Goal: Complete application form

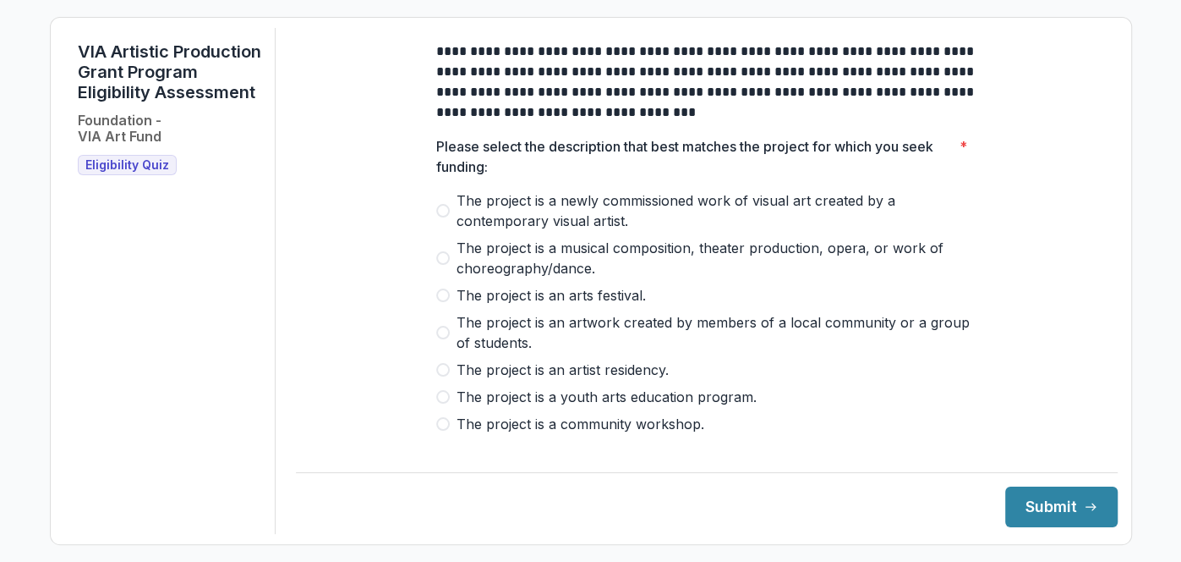
click at [436, 217] on span at bounding box center [443, 211] width 14 height 14
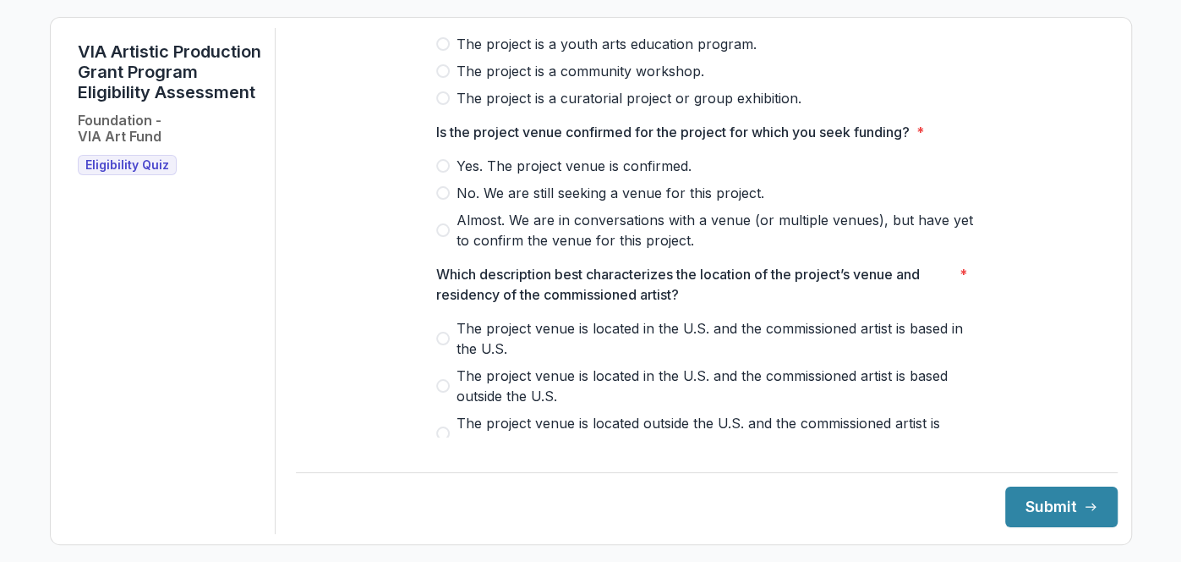
scroll to position [355, 0]
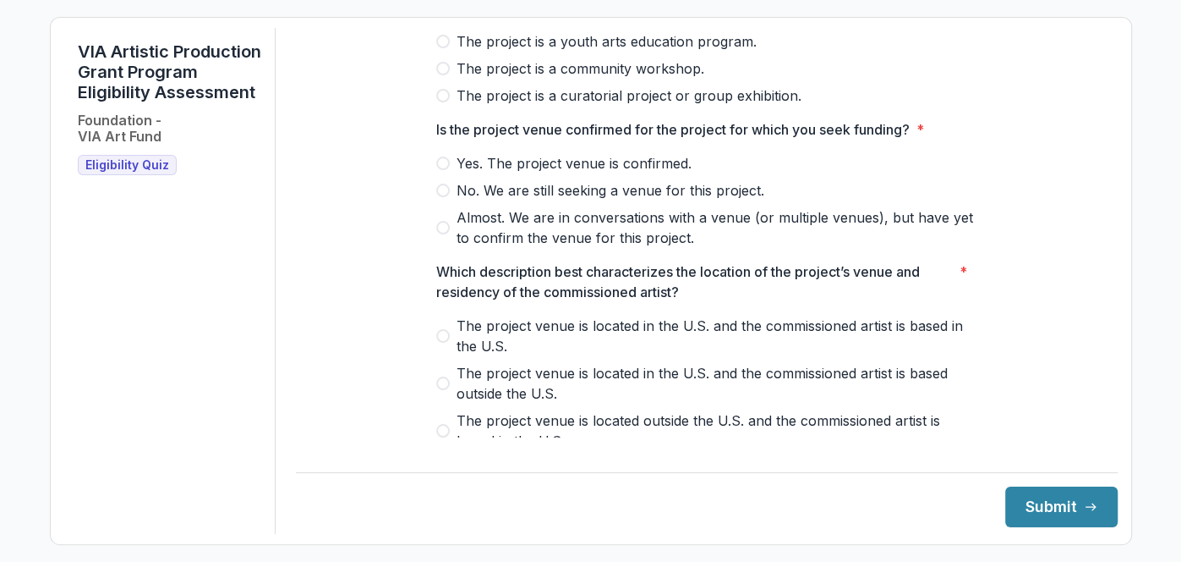
click at [666, 200] on span "No. We are still seeking a venue for this project." at bounding box center [611, 190] width 308 height 20
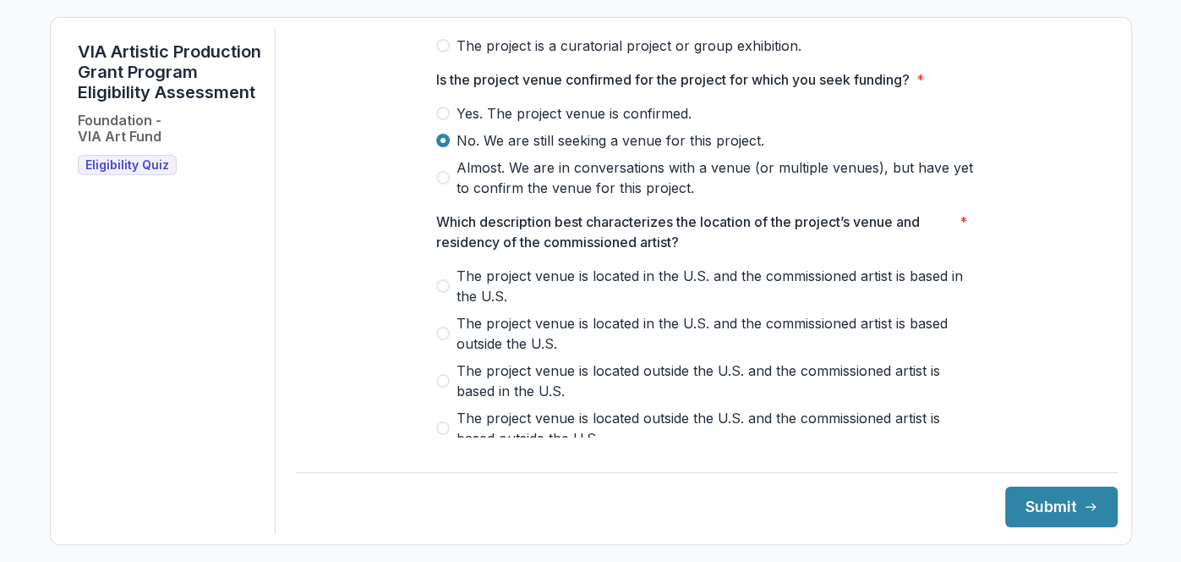
scroll to position [511, 0]
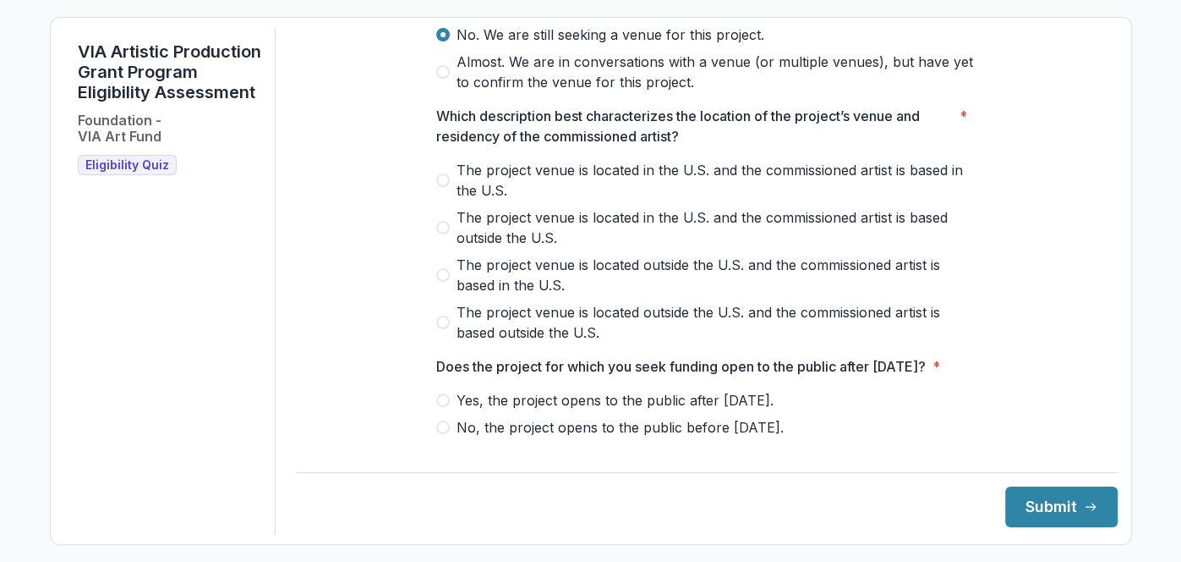
click at [687, 176] on span "The project venue is located in the U.S. and the commissioned artist is based i…" at bounding box center [717, 180] width 521 height 41
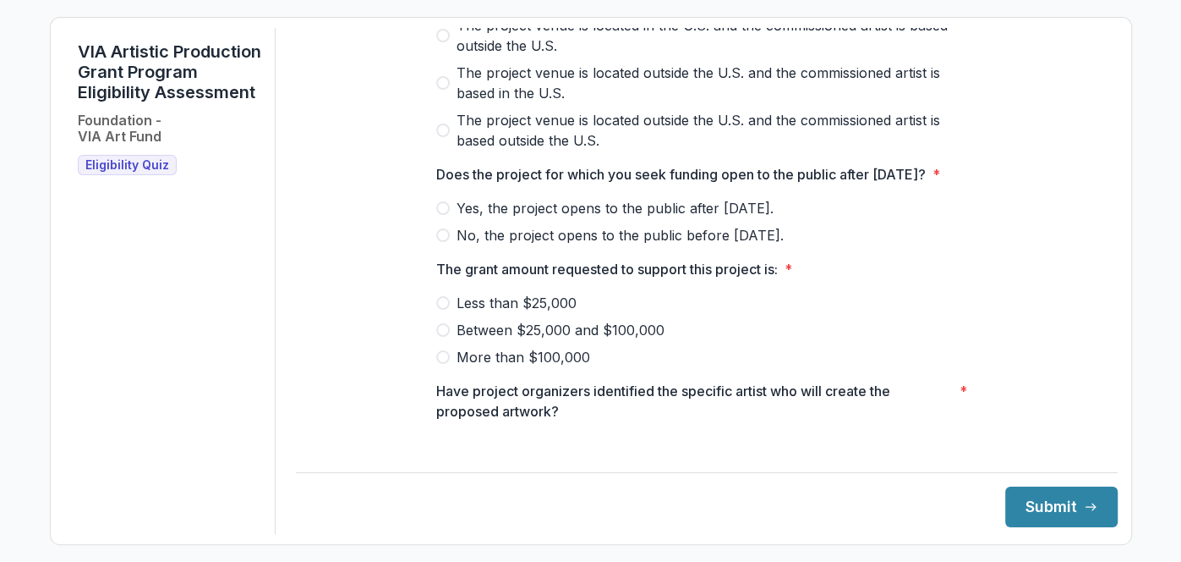
scroll to position [716, 0]
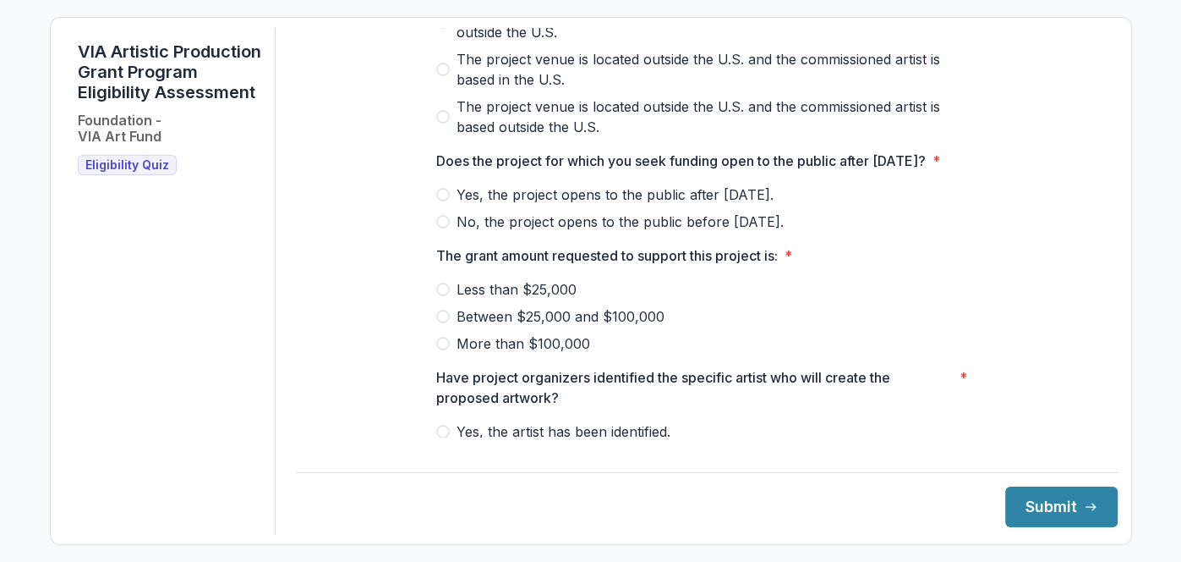
click at [708, 205] on span "Yes, the project opens to the public after [DATE]." at bounding box center [615, 194] width 317 height 20
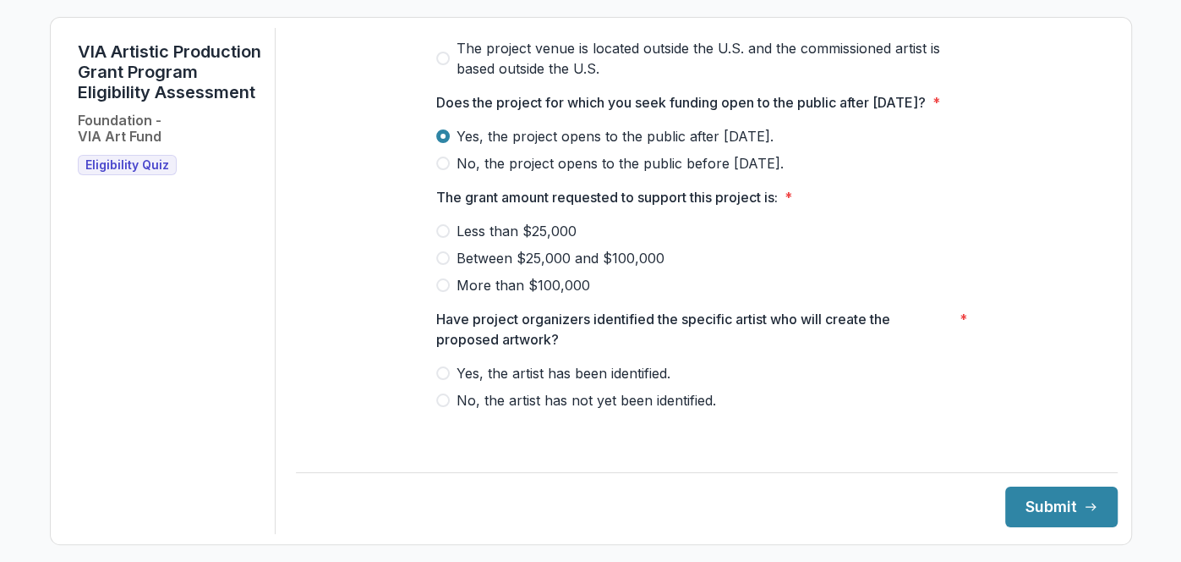
scroll to position [794, 0]
click at [553, 268] on span "Between $25,000 and $100,000" at bounding box center [561, 258] width 208 height 20
click at [627, 383] on span "Yes, the artist has been identified." at bounding box center [564, 373] width 214 height 20
click at [1066, 501] on button "Submit" at bounding box center [1062, 506] width 112 height 41
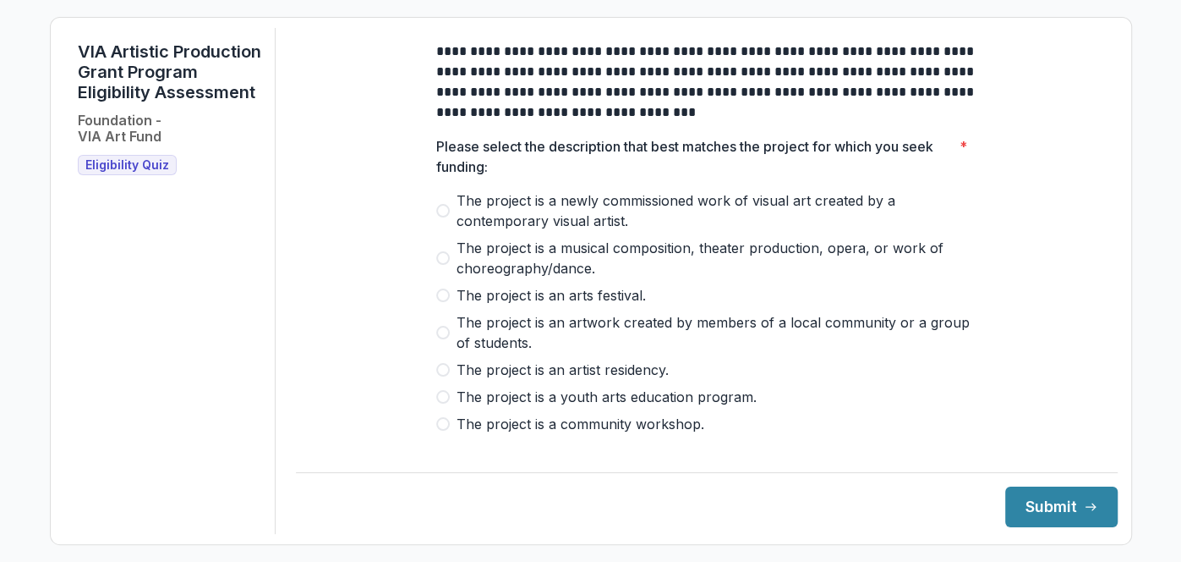
click at [540, 212] on span "The project is a newly commissioned work of visual art created by a contemporar…" at bounding box center [717, 210] width 521 height 41
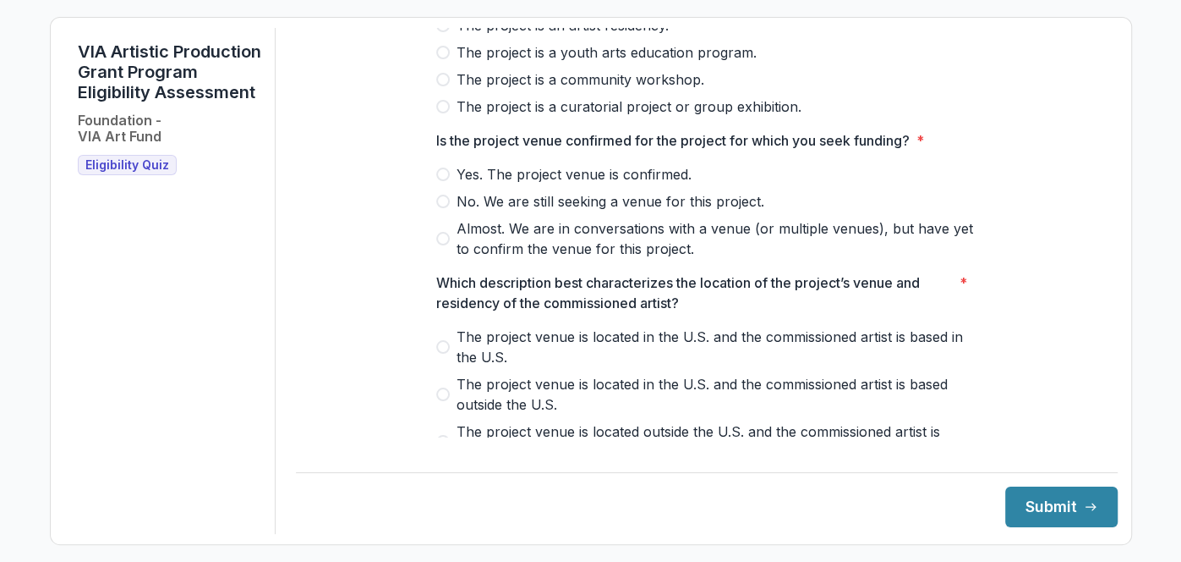
click at [577, 184] on span "Yes. The project venue is confirmed." at bounding box center [574, 174] width 235 height 20
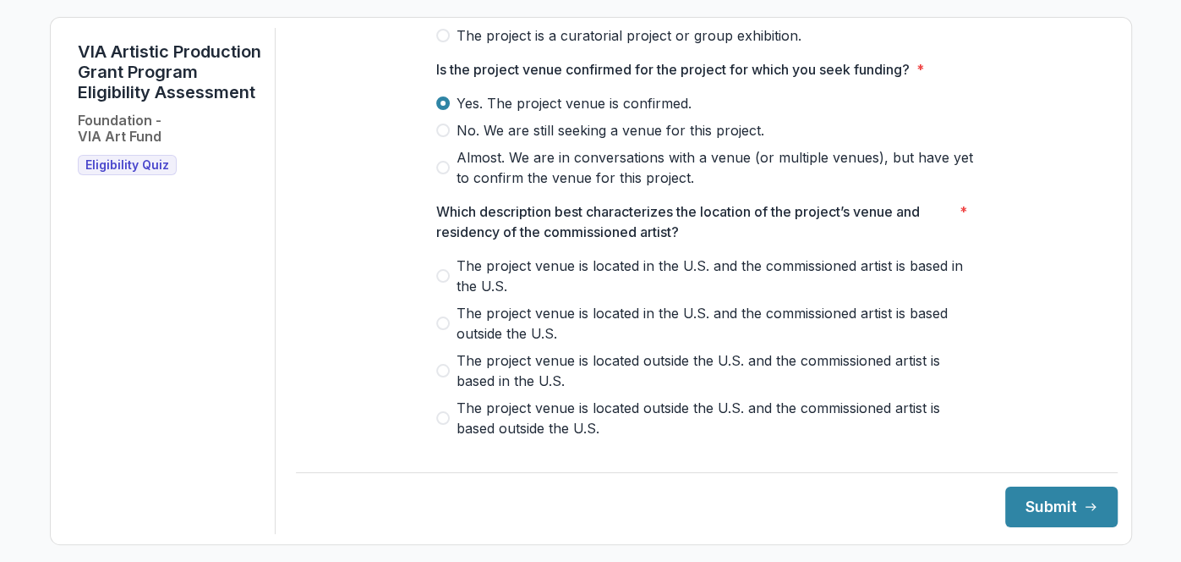
scroll to position [423, 0]
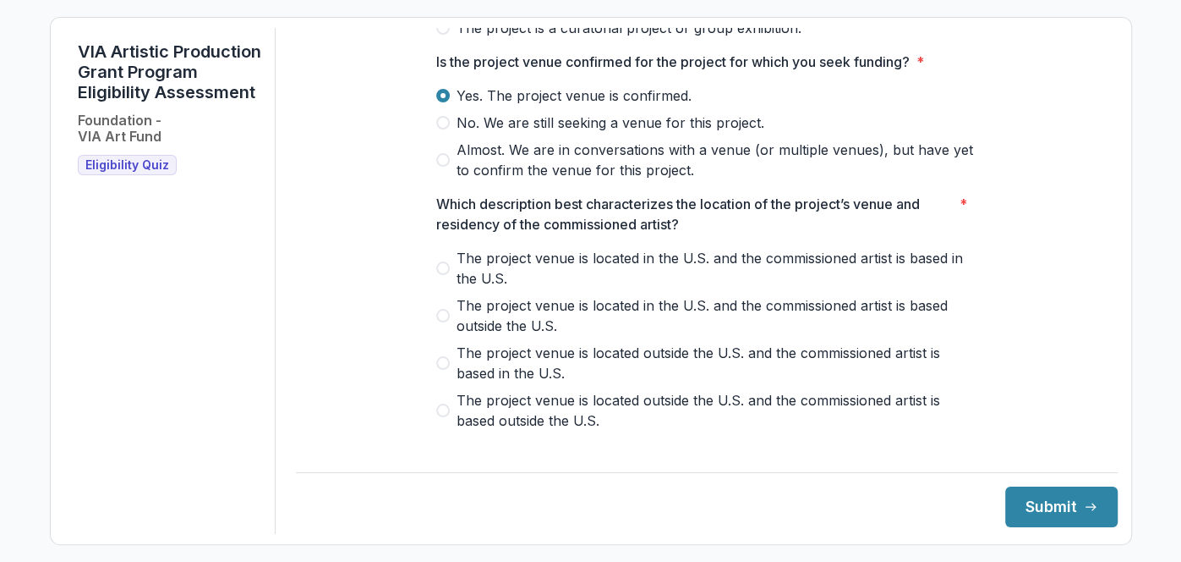
click at [575, 272] on span "The project venue is located in the U.S. and the commissioned artist is based i…" at bounding box center [717, 268] width 521 height 41
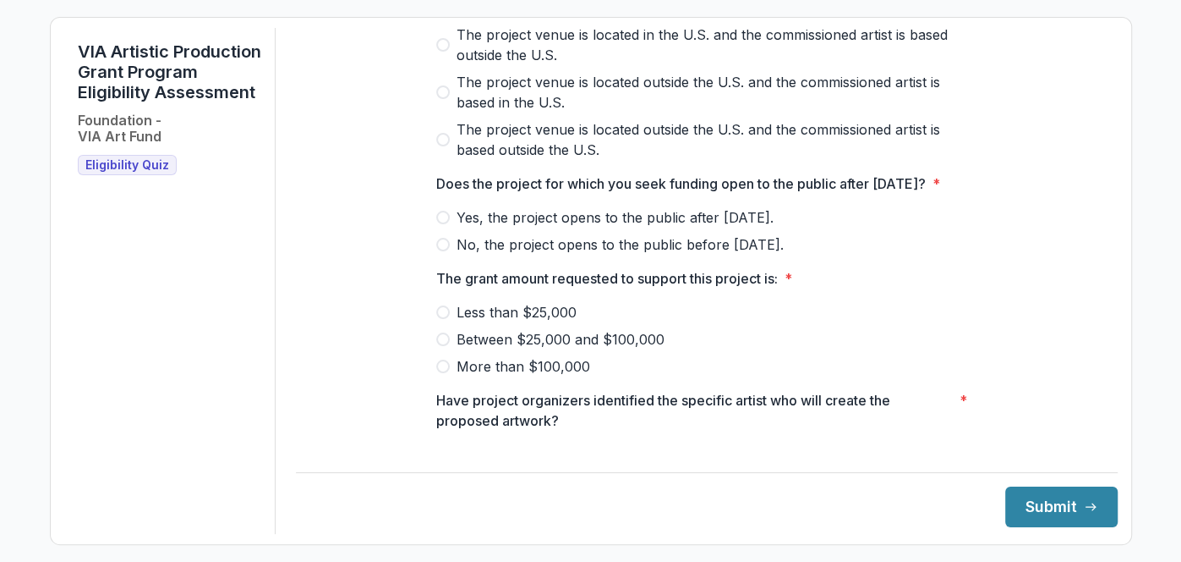
scroll to position [703, 0]
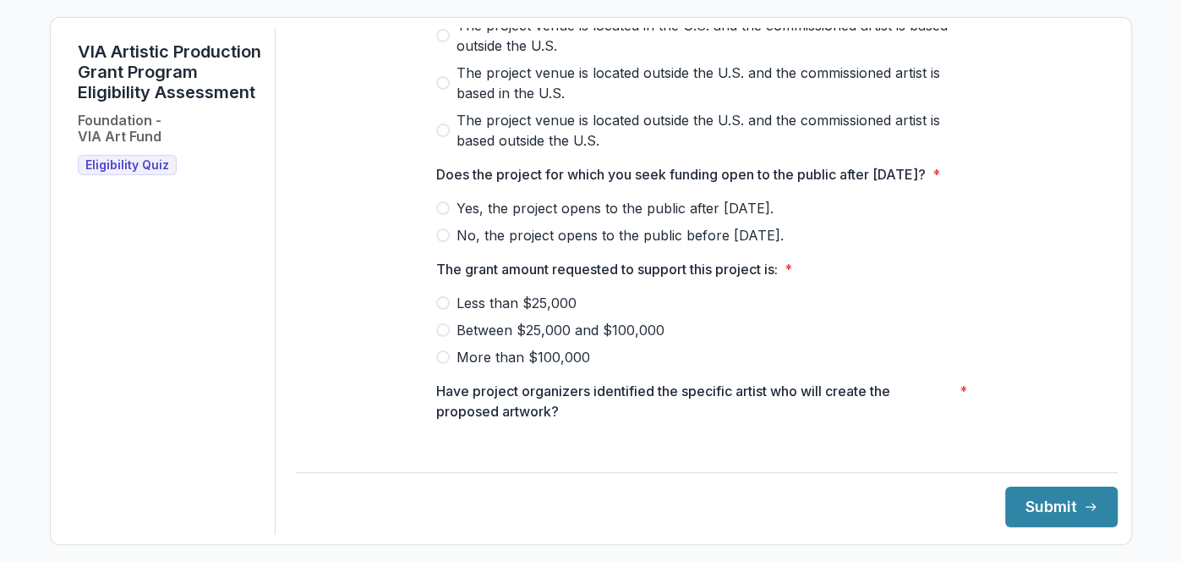
click at [573, 218] on span "Yes, the project opens to the public after [DATE]." at bounding box center [615, 208] width 317 height 20
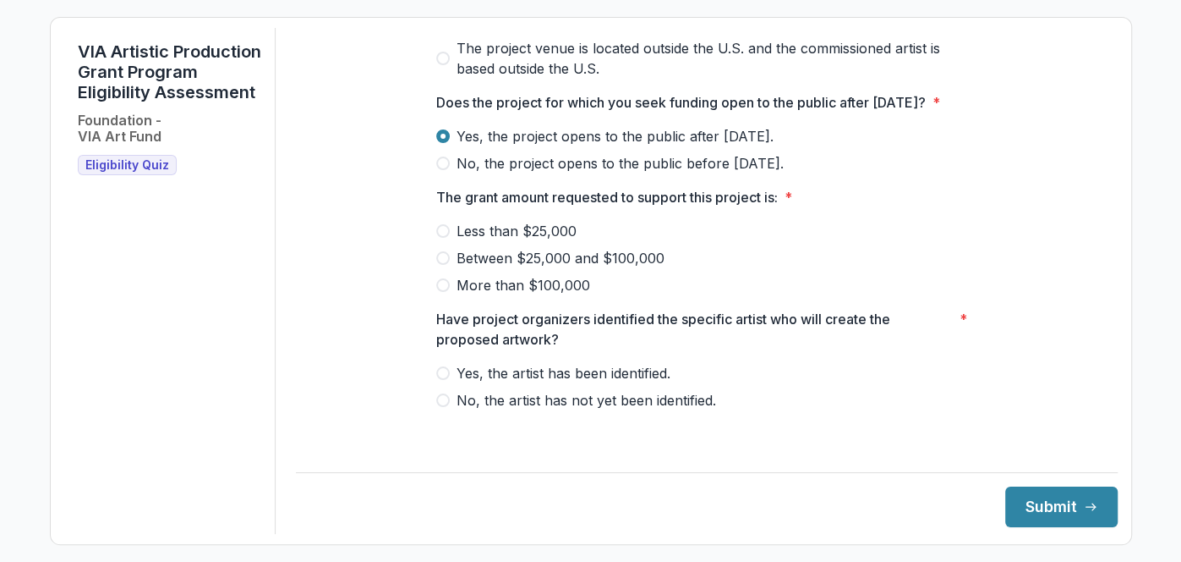
scroll to position [794, 0]
click at [562, 268] on span "Between $25,000 and $100,000" at bounding box center [561, 258] width 208 height 20
click at [571, 381] on span "Yes, the artist has been identified." at bounding box center [564, 373] width 214 height 20
click at [1047, 513] on button "Submit" at bounding box center [1062, 506] width 112 height 41
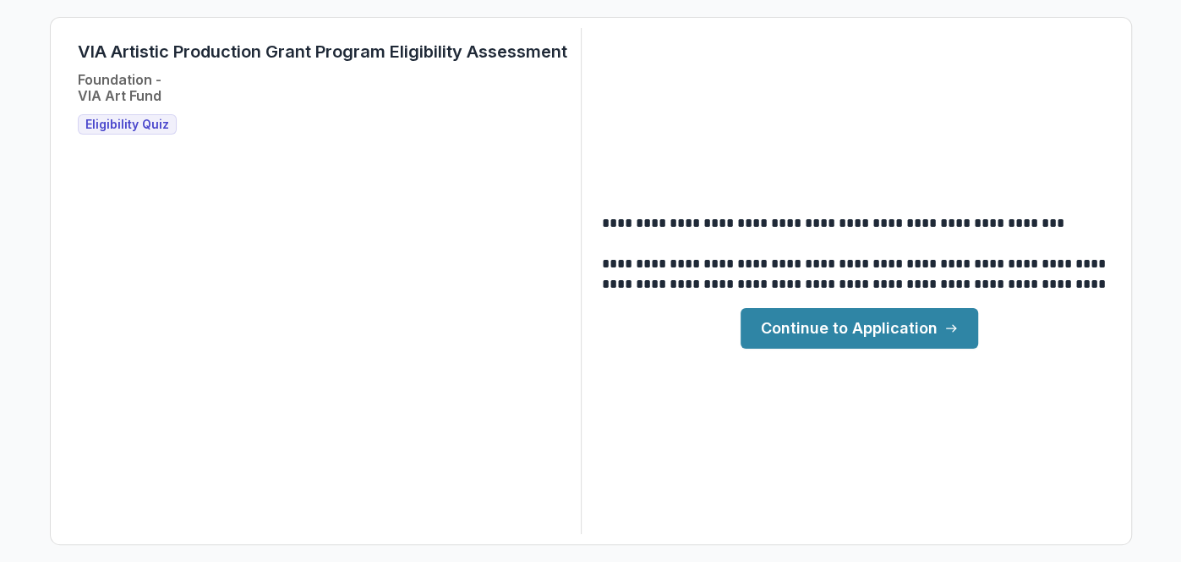
click at [817, 336] on link "Continue to Application" at bounding box center [860, 328] width 238 height 41
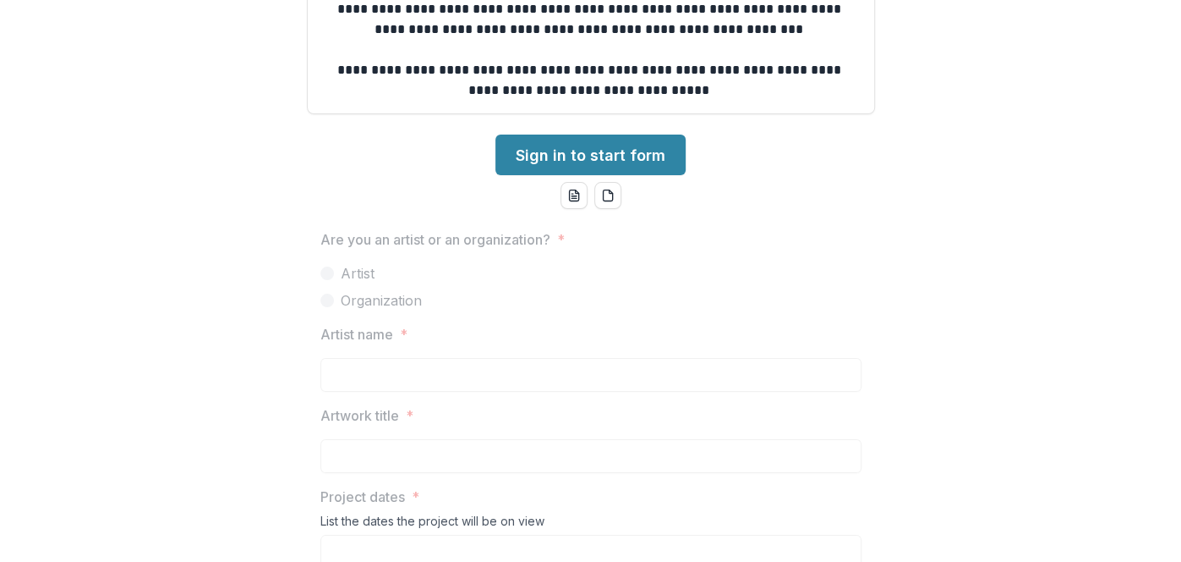
scroll to position [405, 0]
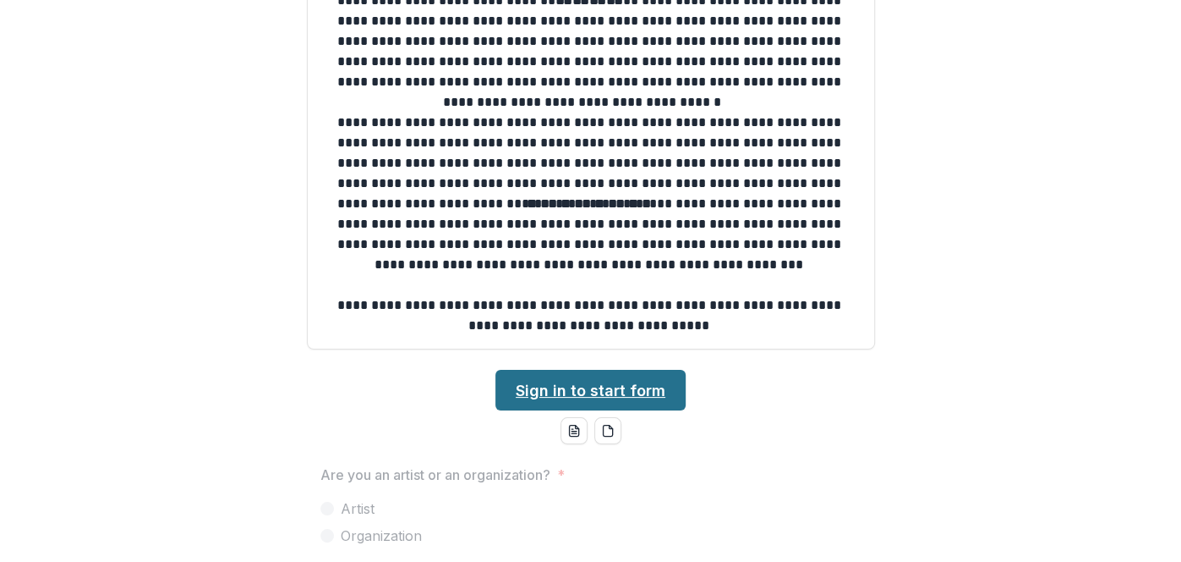
click at [529, 381] on link "Sign in to start form" at bounding box center [591, 390] width 190 height 41
